Goal: Subscribe to service/newsletter

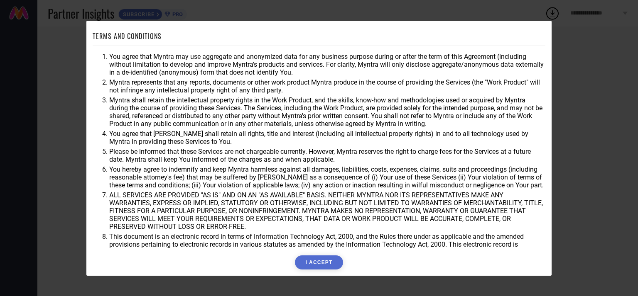
click at [505, 189] on li "You hereby agree to indemnify and keep Myntra harmless against all damages, lia…" at bounding box center [327, 178] width 436 height 24
click at [321, 267] on button "I ACCEPT" at bounding box center [319, 263] width 48 height 14
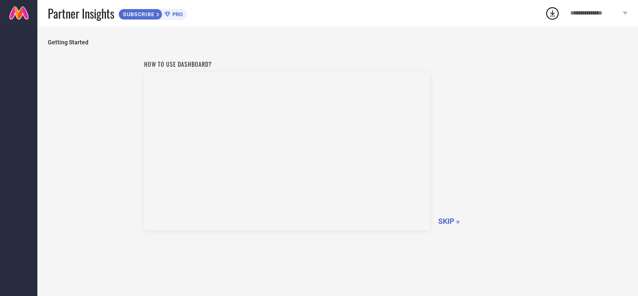
click at [450, 216] on div "How to use dashboard? SKIP »" at bounding box center [337, 144] width 387 height 176
click at [445, 219] on span "SKIP »" at bounding box center [449, 221] width 22 height 9
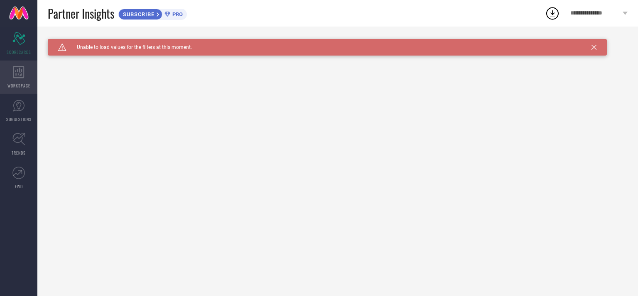
click at [20, 83] on span "WORKSPACE" at bounding box center [18, 86] width 23 height 6
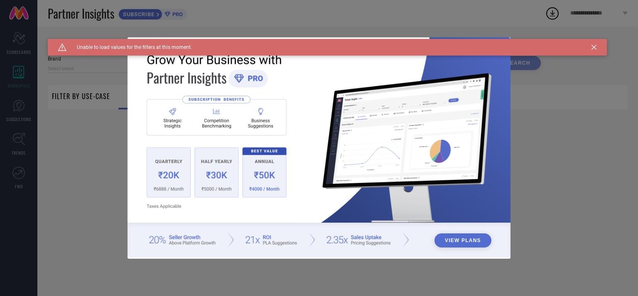
type input "1 STOP FASHION"
type input "All"
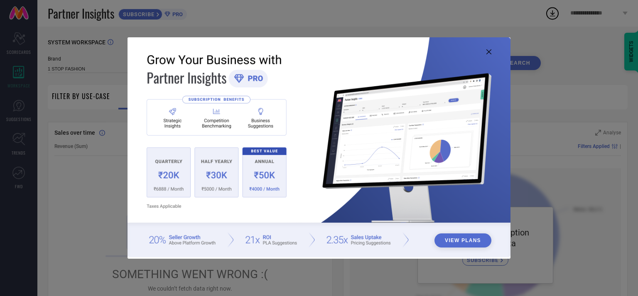
click at [487, 51] on icon at bounding box center [488, 51] width 5 height 5
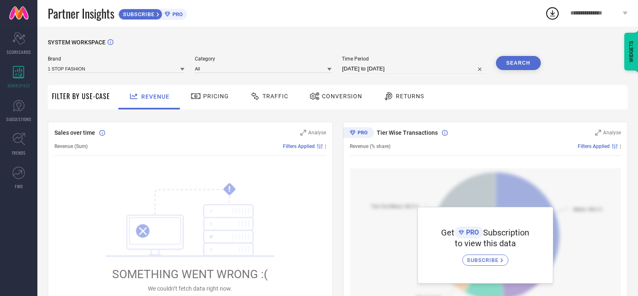
click at [84, 101] on span "Filter By Use-Case" at bounding box center [81, 96] width 58 height 10
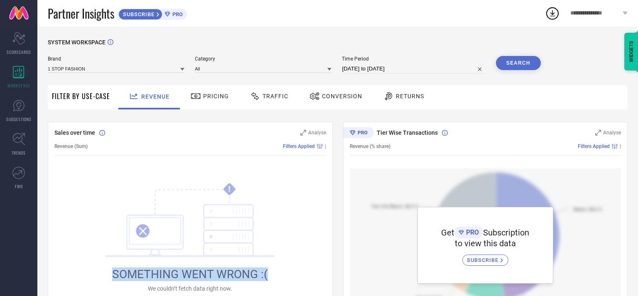
drag, startPoint x: 279, startPoint y: 270, endPoint x: 108, endPoint y: 278, distance: 171.7
click at [100, 279] on div "! SOMETHING WENT WRONG :( We couldn’t fetch data right now. ↻ Reload" at bounding box center [190, 248] width 188 height 130
click at [21, 113] on link "SUGGESTIONS" at bounding box center [18, 110] width 37 height 33
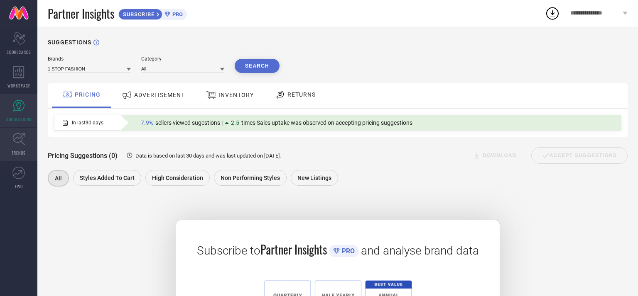
click at [14, 147] on link "TRENDS" at bounding box center [18, 144] width 37 height 33
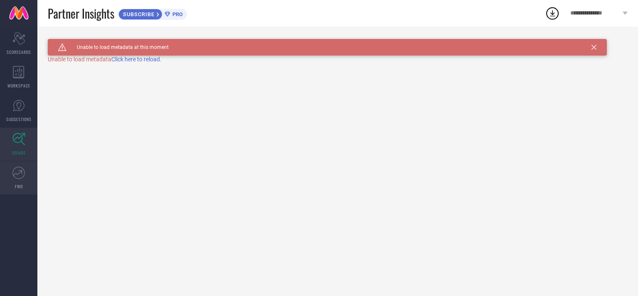
click at [18, 165] on link "FWD" at bounding box center [18, 178] width 37 height 33
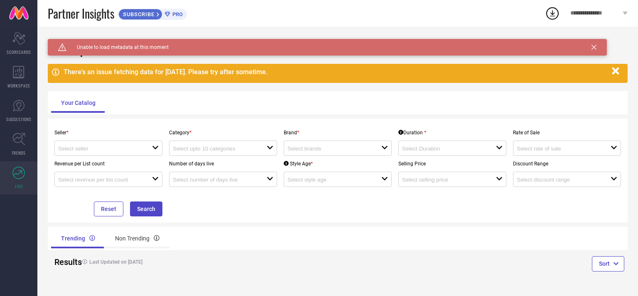
click at [614, 69] on icon "button" at bounding box center [615, 71] width 10 height 10
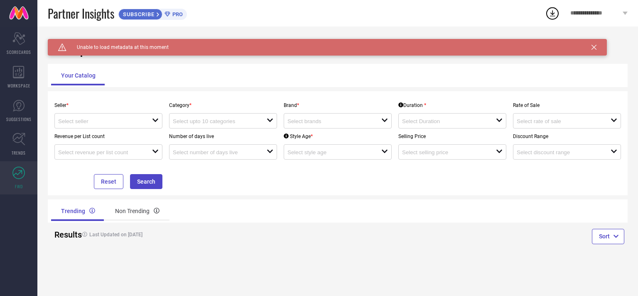
click at [596, 49] on icon at bounding box center [593, 47] width 5 height 5
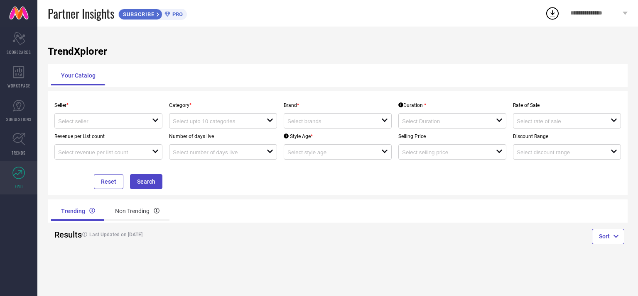
click at [582, 10] on span "**********" at bounding box center [595, 13] width 50 height 7
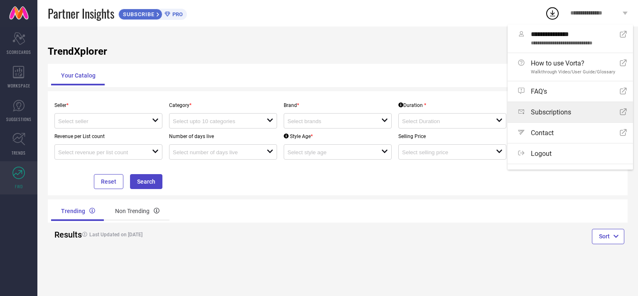
click at [574, 112] on div "Subscriptions Open Icon" at bounding box center [572, 112] width 109 height 8
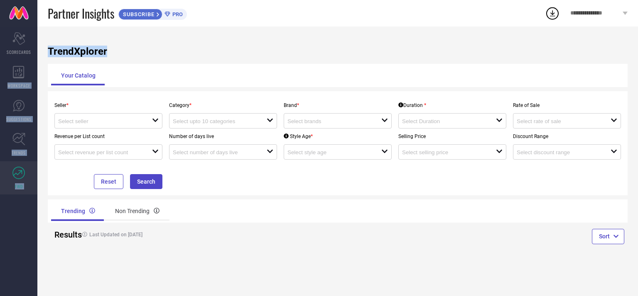
drag, startPoint x: 112, startPoint y: 45, endPoint x: 43, endPoint y: 55, distance: 69.7
click at [38, 55] on div "TrendXplorer Your Catalog Seller * open Category * open Brand * open Duration *…" at bounding box center [337, 162] width 600 height 270
click at [118, 54] on h1 "TrendXplorer" at bounding box center [338, 52] width 580 height 12
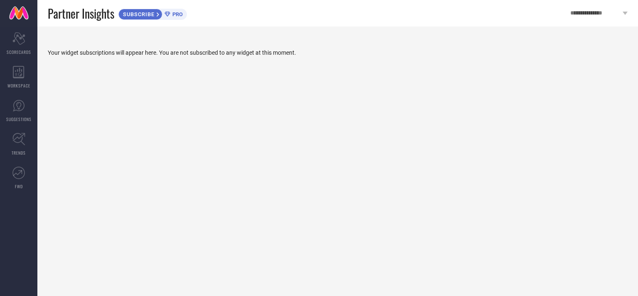
click at [146, 15] on span "SUBSCRIBE" at bounding box center [138, 14] width 38 height 6
